Goal: Register for event/course

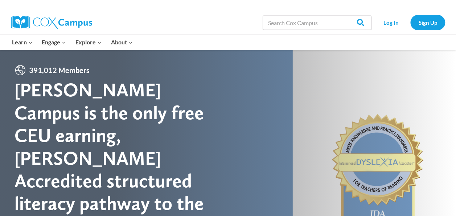
scroll to position [10, 0]
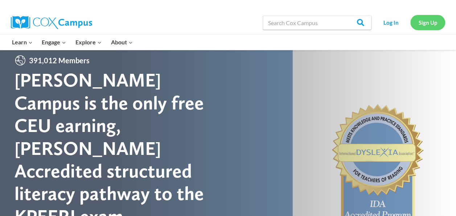
click at [427, 26] on link "Sign Up" at bounding box center [427, 22] width 35 height 15
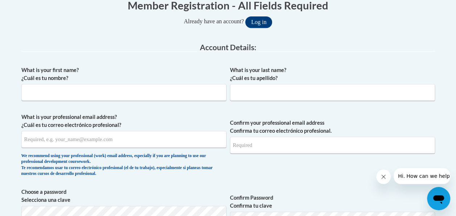
scroll to position [174, 0]
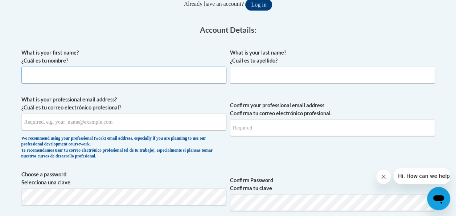
click at [103, 75] on input "What is your first name? ¿Cuál es tu nombre?" at bounding box center [123, 74] width 205 height 17
type input "Stacey"
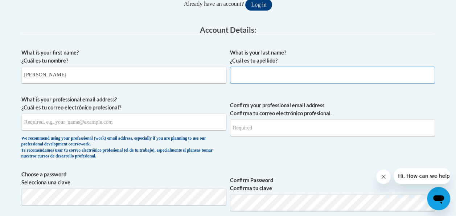
type input "Pietersen"
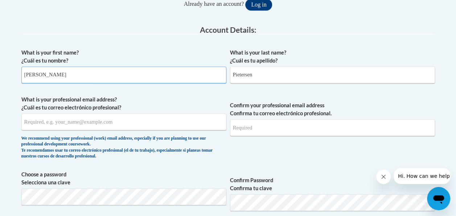
type input "Stacey"
click at [95, 127] on input "What is your professional email address? ¿Cuál es tu correo electrónico profesi…" at bounding box center [123, 121] width 205 height 17
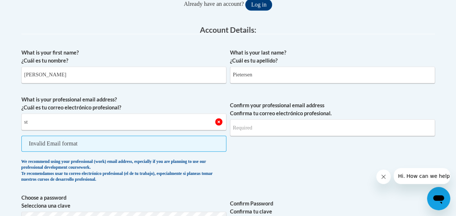
click at [274, 159] on span "Confirm your professional email address Confirma tu correo electrónico profesio…" at bounding box center [332, 140] width 205 height 90
click at [34, 120] on input "st" at bounding box center [123, 121] width 205 height 17
type input "Staceypiet@gmail.com"
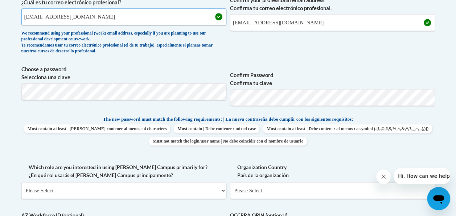
scroll to position [280, 0]
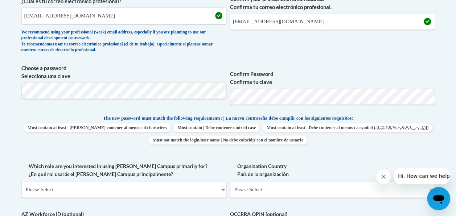
click at [416, 120] on p "The new password must match the following requirements: | La nueva contraseña d…" at bounding box center [228, 118] width 414 height 9
click at [429, 129] on span "Must contain at least | Debe contener al menos : 4 characters Must contain | De…" at bounding box center [228, 133] width 414 height 21
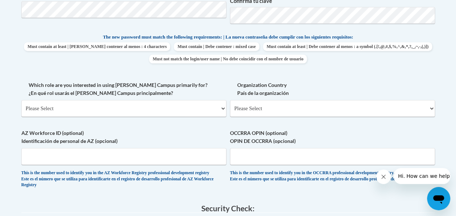
scroll to position [396, 0]
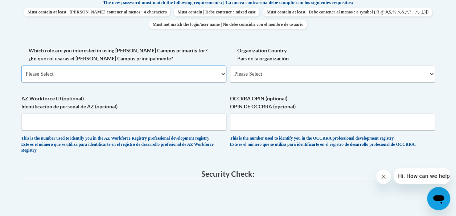
click at [130, 71] on select "Please Select College/University | Colegio/Universidad Community/Nonprofit Part…" at bounding box center [123, 73] width 205 height 17
select select "fbf2d438-af2f-41f8-98f1-81c410e29de3"
click at [21, 65] on select "Please Select College/University | Colegio/Universidad Community/Nonprofit Part…" at bounding box center [123, 73] width 205 height 17
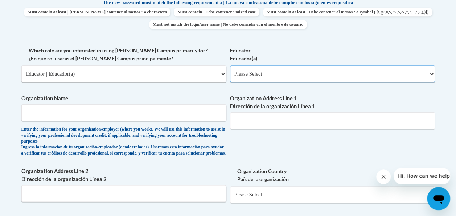
click at [274, 73] on select "Please Select Early Learning/Daycare Teacher/Family Home Care Provider | Maestr…" at bounding box center [332, 73] width 205 height 17
select select "8e40623d-54d0-45cd-9f92-5df65cd3f8cf"
click at [230, 65] on select "Please Select Early Learning/Daycare Teacher/Family Home Care Provider | Maestr…" at bounding box center [332, 73] width 205 height 17
click at [86, 114] on input "Organization Name" at bounding box center [123, 112] width 205 height 17
type input "Emirates National School"
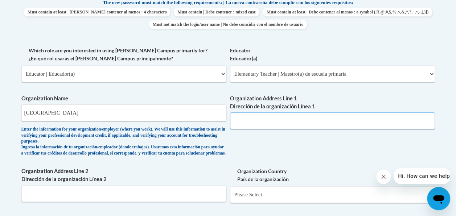
click at [254, 120] on input "Organization Address Line 1 Dirección de la organización Línea 1" at bounding box center [332, 120] width 205 height 17
type input "M"
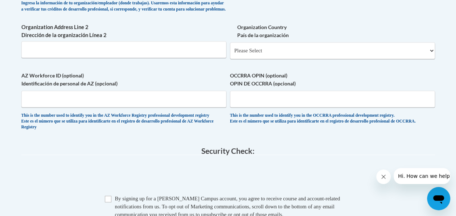
scroll to position [522, 0]
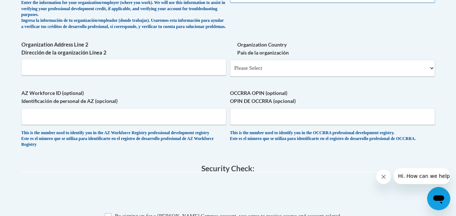
type input "Abu dhabi"
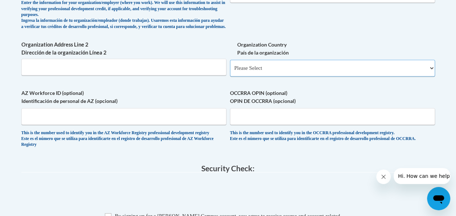
click at [291, 71] on select "Please Select United States | Estados Unidos Outside of the United States | Fue…" at bounding box center [332, 68] width 205 height 17
select select "2ba6c5f2-6ab4-47b5-9408-0a73ae60d186"
click at [230, 65] on select "Please Select United States | Estados Unidos Outside of the United States | Fue…" at bounding box center [332, 68] width 205 height 17
select select
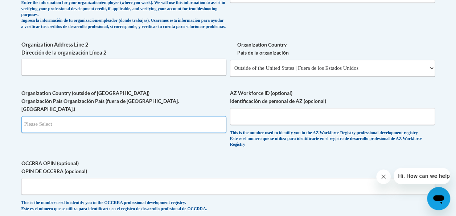
click at [118, 120] on input "Search" at bounding box center [123, 124] width 205 height 17
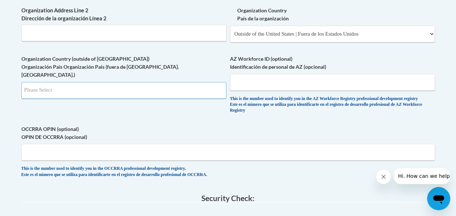
scroll to position [567, 0]
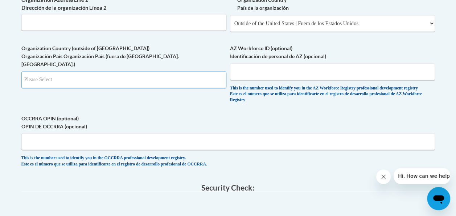
click at [212, 78] on input "Search" at bounding box center [123, 79] width 205 height 17
type input "AE"
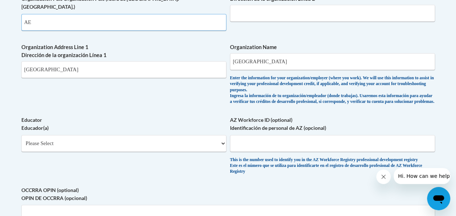
scroll to position [523, 0]
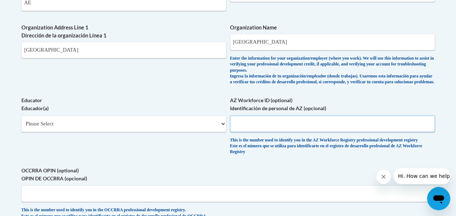
click at [247, 120] on input "AZ Workforce ID (optional) Identificación de personal de AZ (opcional)" at bounding box center [332, 123] width 205 height 17
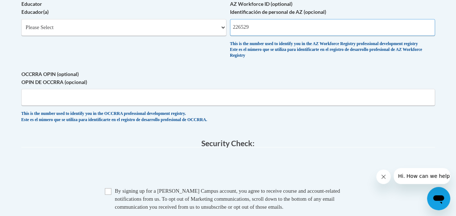
scroll to position [608, 0]
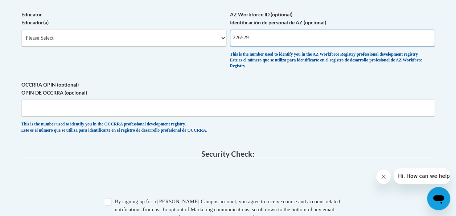
type input "226529"
click at [99, 36] on select "Please Select Early Learning/Daycare Teacher/Family Home Care Provider | Maestr…" at bounding box center [123, 37] width 205 height 17
select select "8e40623d-54d0-45cd-9f92-5df65cd3f8cf"
click at [21, 29] on select "Please Select Early Learning/Daycare Teacher/Family Home Care Provider | Maestr…" at bounding box center [123, 37] width 205 height 17
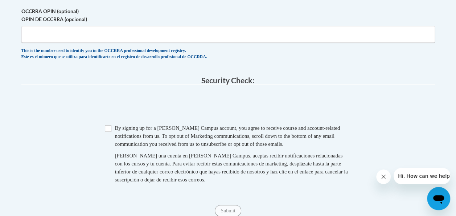
scroll to position [729, 0]
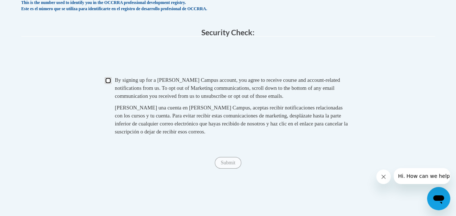
click at [106, 83] on input "Checkbox" at bounding box center [108, 80] width 7 height 7
checkbox input "true"
click at [224, 165] on input "Submit" at bounding box center [228, 163] width 26 height 12
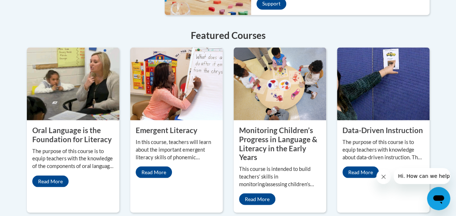
scroll to position [665, 0]
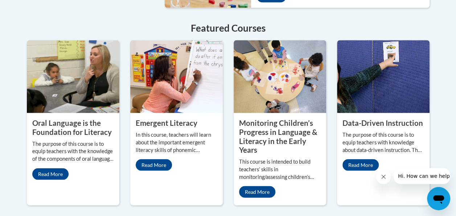
click at [68, 73] on img at bounding box center [73, 76] width 93 height 73
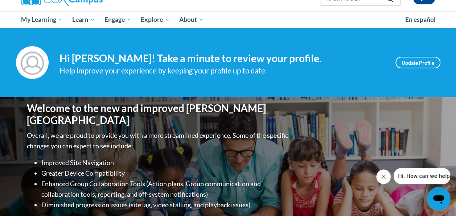
scroll to position [25, 0]
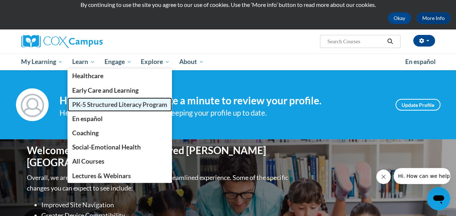
click at [103, 108] on link "PK-5 Structured Literacy Program" at bounding box center [120, 104] width 105 height 14
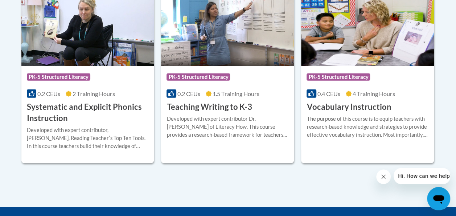
scroll to position [883, 0]
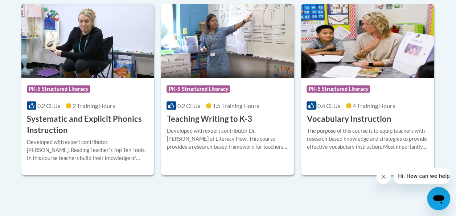
click at [216, 50] on img at bounding box center [227, 41] width 133 height 74
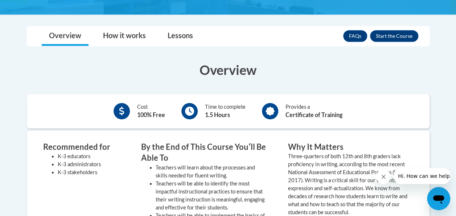
scroll to position [182, 0]
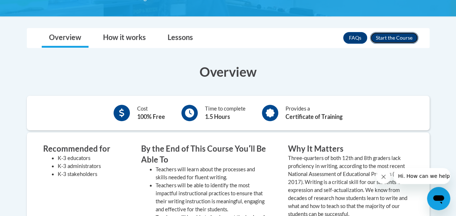
click at [388, 36] on button "Enroll" at bounding box center [394, 38] width 48 height 12
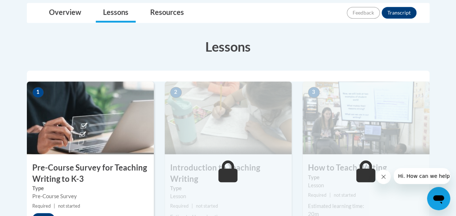
scroll to position [174, 0]
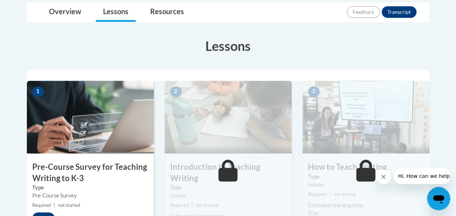
click at [102, 164] on h3 "Pre-Course Survey for Teaching Writing to K-3" at bounding box center [90, 172] width 127 height 23
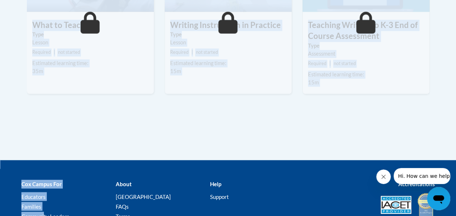
scroll to position [558, 0]
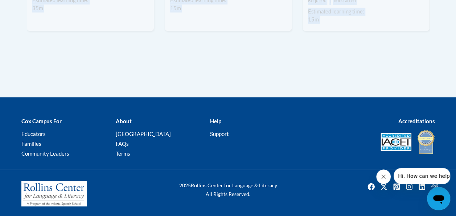
drag, startPoint x: 46, startPoint y: 181, endPoint x: 303, endPoint y: 81, distance: 275.8
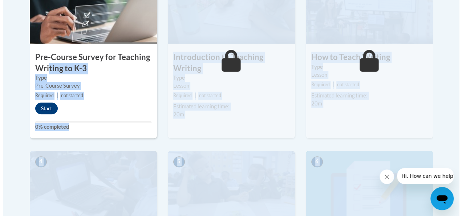
scroll to position [282, 0]
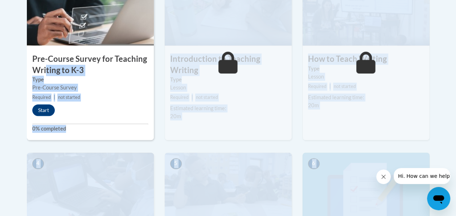
click at [118, 68] on h3 "Pre-Course Survey for Teaching Writing to K-3" at bounding box center [90, 64] width 127 height 23
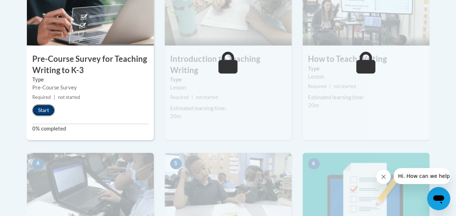
click at [47, 109] on button "Start" at bounding box center [43, 110] width 23 height 12
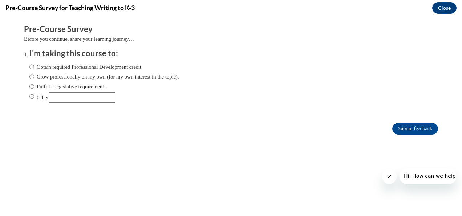
scroll to position [0, 0]
click at [29, 75] on input "Grow professionally on my own (for my own interest in the topic)." at bounding box center [31, 77] width 5 height 8
radio input "true"
click at [394, 131] on input "Submit feedback" at bounding box center [415, 129] width 46 height 12
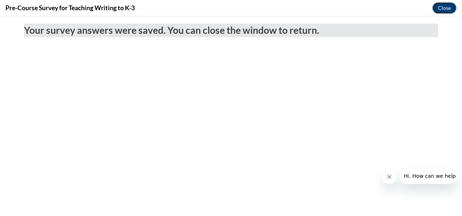
click at [440, 9] on button "Close" at bounding box center [444, 8] width 24 height 12
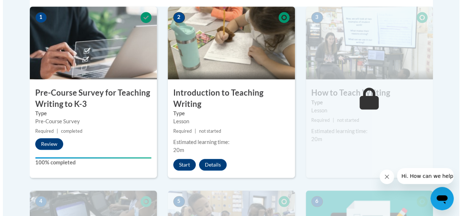
scroll to position [262, 0]
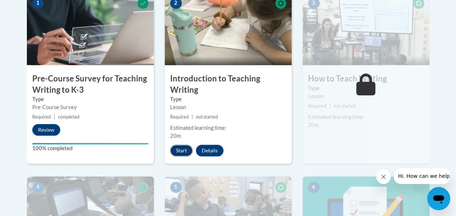
click at [175, 148] on button "Start" at bounding box center [181, 150] width 23 height 12
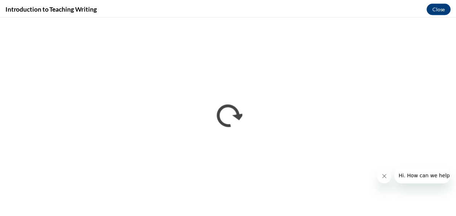
scroll to position [0, 0]
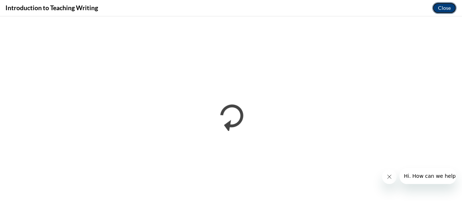
click at [443, 13] on button "Close" at bounding box center [444, 8] width 24 height 12
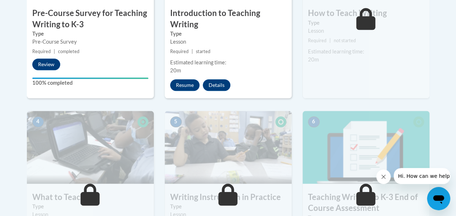
scroll to position [335, 0]
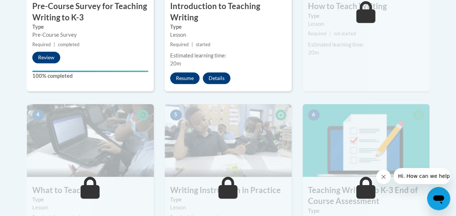
drag, startPoint x: 447, startPoint y: 112, endPoint x: 442, endPoint y: 107, distance: 6.4
click at [442, 107] on body "This site uses cookies to help improve your learning experience. By continuing …" at bounding box center [228, 54] width 456 height 779
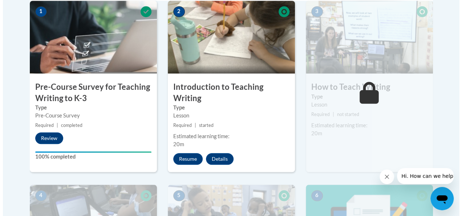
scroll to position [251, 0]
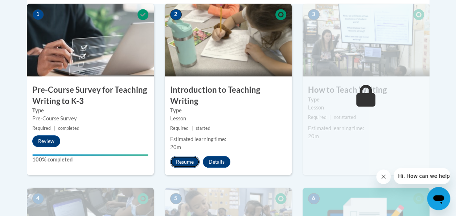
click at [176, 159] on button "Resume" at bounding box center [184, 162] width 29 height 12
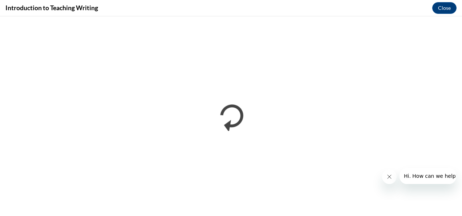
scroll to position [0, 0]
click at [388, 177] on icon "Close message from company" at bounding box center [389, 176] width 6 height 6
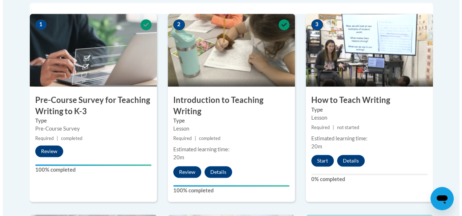
scroll to position [239, 0]
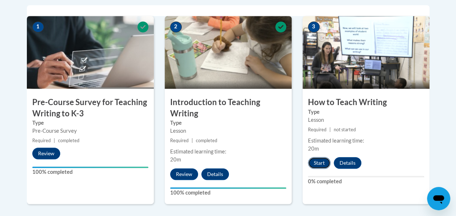
click at [325, 160] on button "Start" at bounding box center [319, 163] width 23 height 12
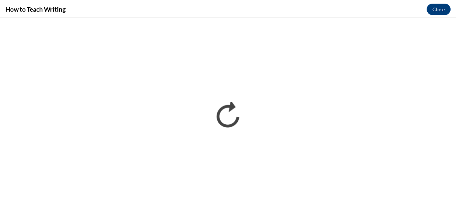
scroll to position [0, 0]
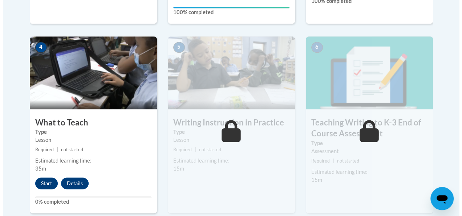
scroll to position [422, 0]
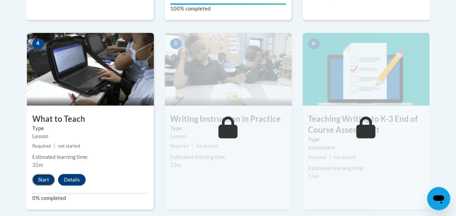
click at [42, 177] on button "Start" at bounding box center [43, 179] width 23 height 12
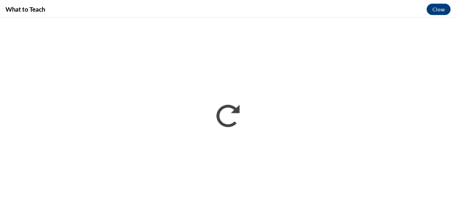
scroll to position [0, 0]
click at [444, 11] on button "Close" at bounding box center [444, 8] width 24 height 12
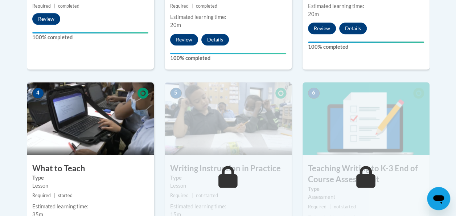
scroll to position [430, 0]
